Goal: Task Accomplishment & Management: Manage account settings

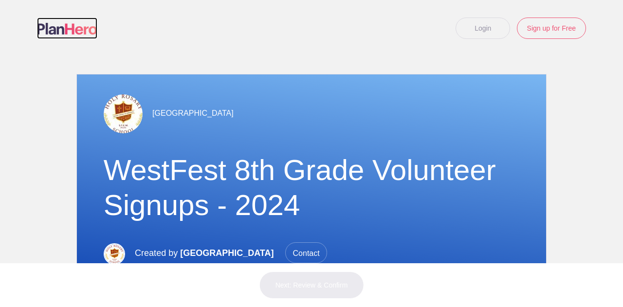
click at [70, 27] on img at bounding box center [67, 29] width 60 height 12
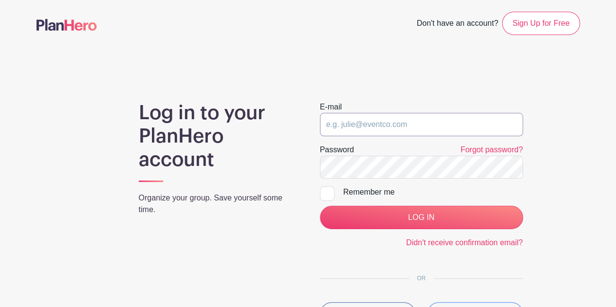
click at [394, 116] on input "email" at bounding box center [421, 124] width 203 height 23
type input "kshansen@msn.com"
click at [326, 199] on div at bounding box center [327, 193] width 15 height 15
click at [326, 193] on input "Remember me" at bounding box center [323, 189] width 6 height 6
checkbox input "true"
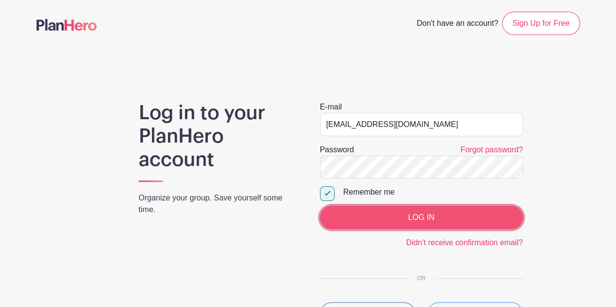
click at [356, 216] on input "LOG IN" at bounding box center [421, 217] width 203 height 23
